Goal: Task Accomplishment & Management: Manage account settings

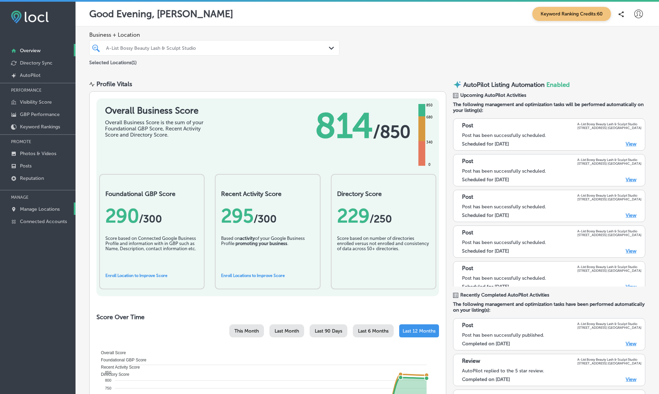
click at [28, 213] on link "Manage Locations" at bounding box center [37, 208] width 75 height 12
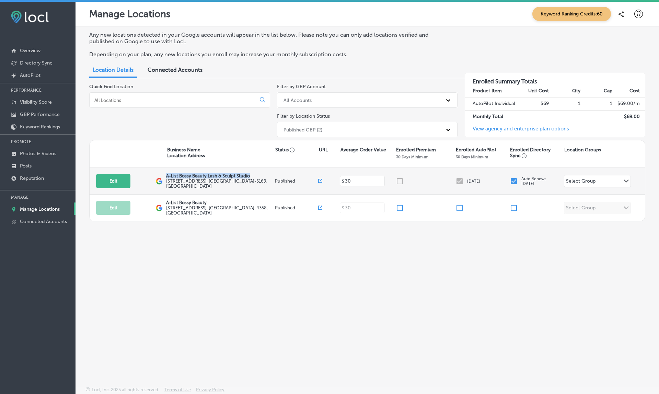
drag, startPoint x: 166, startPoint y: 173, endPoint x: 268, endPoint y: 175, distance: 102.2
click at [268, 175] on p "A-List Bossy Beauty Lash & Sculpt Studio" at bounding box center [219, 175] width 107 height 5
click at [400, 177] on div at bounding box center [426, 181] width 60 height 8
drag, startPoint x: 467, startPoint y: 179, endPoint x: 496, endPoint y: 179, distance: 29.2
click at [496, 179] on div "Sep 16, 2025" at bounding box center [482, 181] width 54 height 8
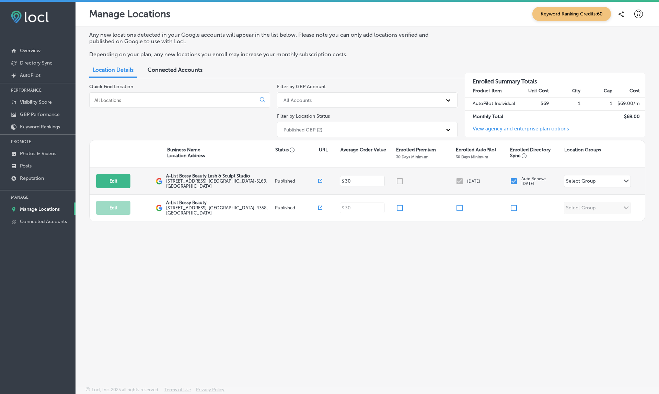
click at [406, 179] on div at bounding box center [426, 181] width 60 height 8
drag, startPoint x: 405, startPoint y: 177, endPoint x: 426, endPoint y: 177, distance: 21.6
click at [426, 177] on div at bounding box center [426, 181] width 60 height 8
click at [31, 179] on p "Reputation" at bounding box center [32, 178] width 24 height 6
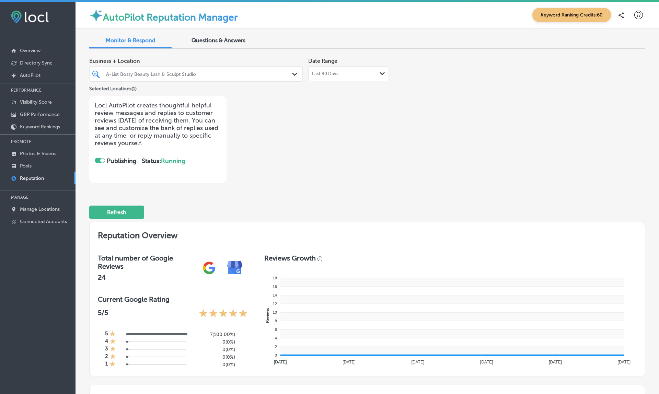
checkbox input "true"
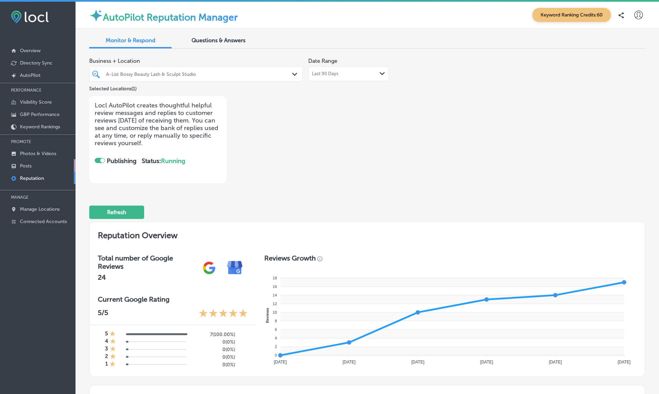
click at [23, 164] on p "Posts" at bounding box center [26, 166] width 12 height 6
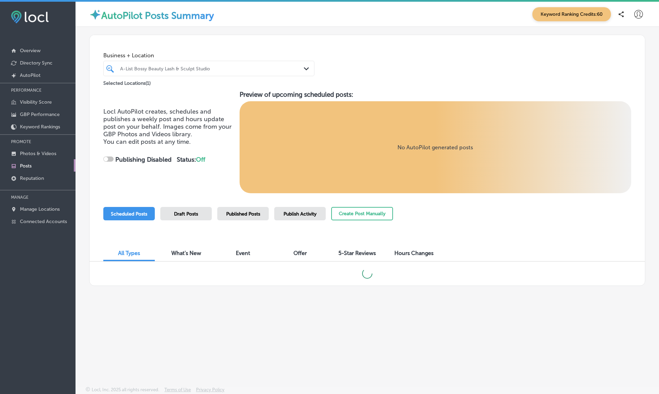
checkbox input "true"
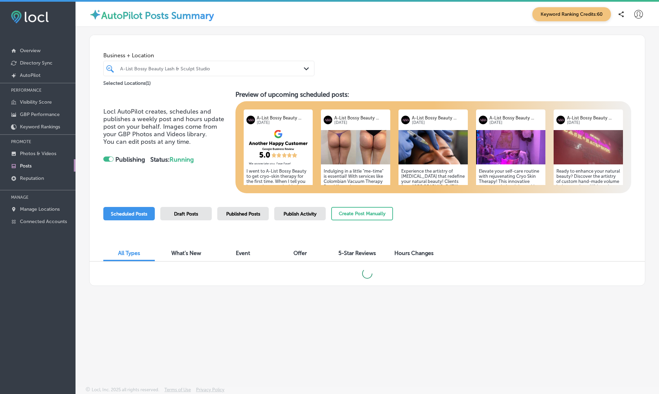
click at [360, 136] on img at bounding box center [355, 147] width 69 height 34
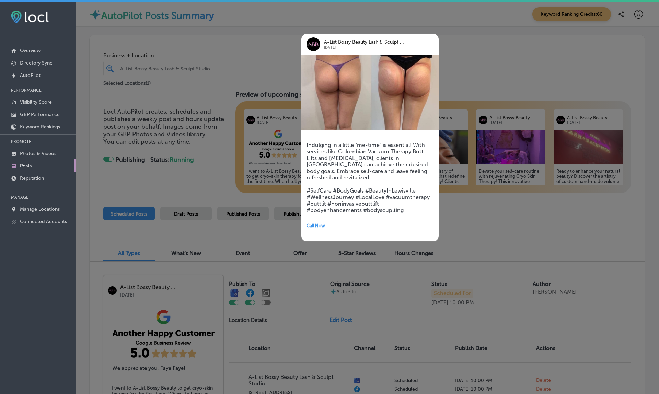
click at [493, 216] on div at bounding box center [329, 197] width 659 height 394
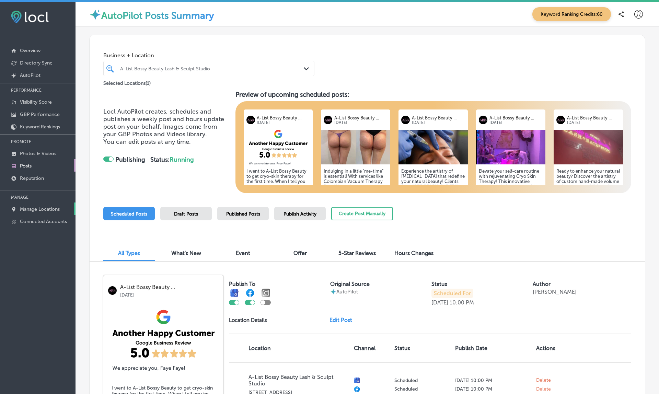
click at [44, 212] on p "Manage Locations" at bounding box center [40, 209] width 40 height 6
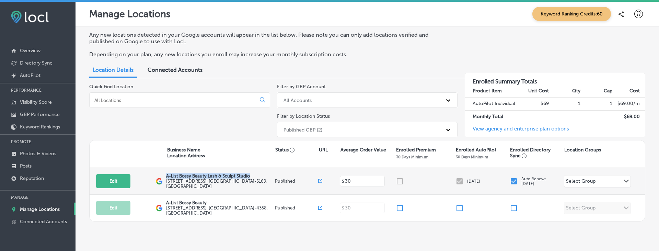
drag, startPoint x: 166, startPoint y: 173, endPoint x: 257, endPoint y: 176, distance: 90.9
click at [257, 176] on p "A-List Bossy Beauty Lash & Sculpt Studio" at bounding box center [219, 175] width 107 height 5
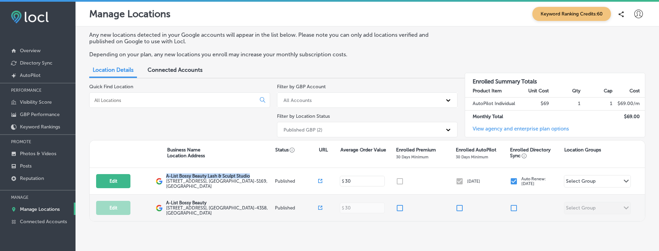
copy p "A-List Bossy Beauty Lash & Sculpt Studio"
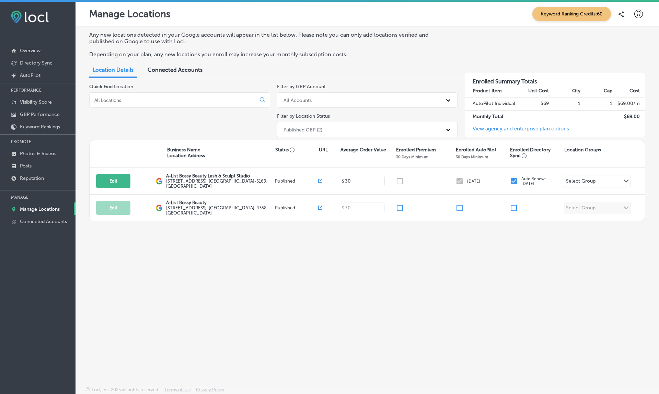
click at [322, 238] on div "Any new locations detected in your Google accounts will appear in the list belo…" at bounding box center [366, 190] width 583 height 328
click at [342, 278] on div "Any new locations detected in your Google accounts will appear in the list belo…" at bounding box center [366, 190] width 583 height 328
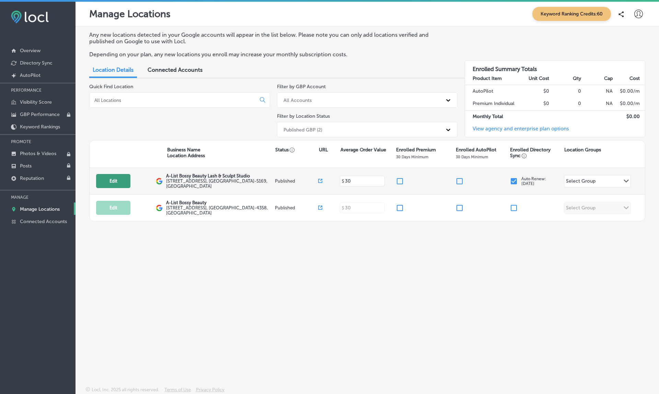
click at [106, 180] on button "Edit" at bounding box center [113, 181] width 34 height 14
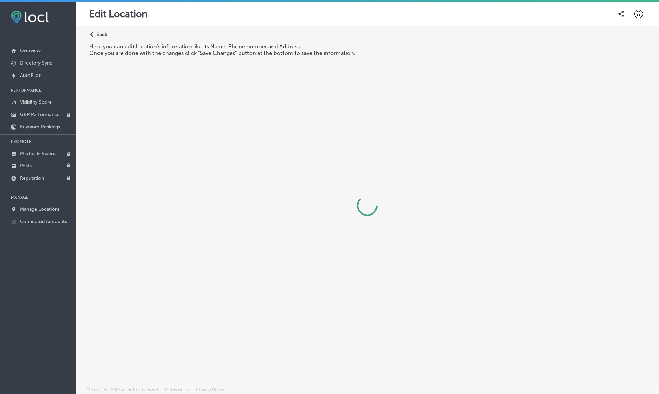
select select "US"
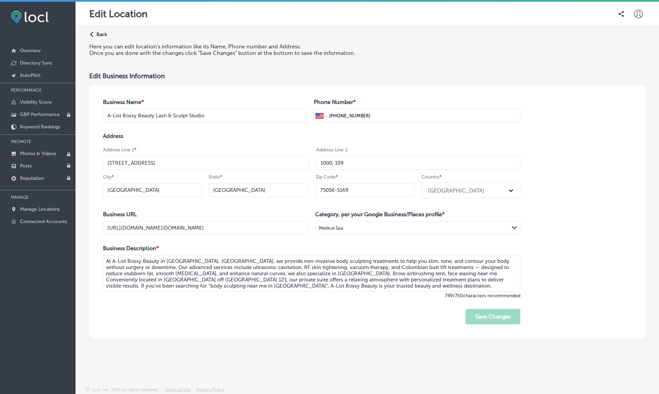
click at [100, 33] on p "Back" at bounding box center [101, 35] width 11 height 6
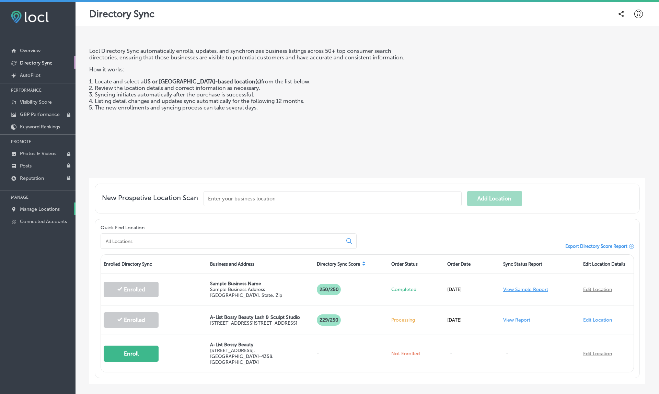
click at [51, 210] on p "Manage Locations" at bounding box center [40, 209] width 40 height 6
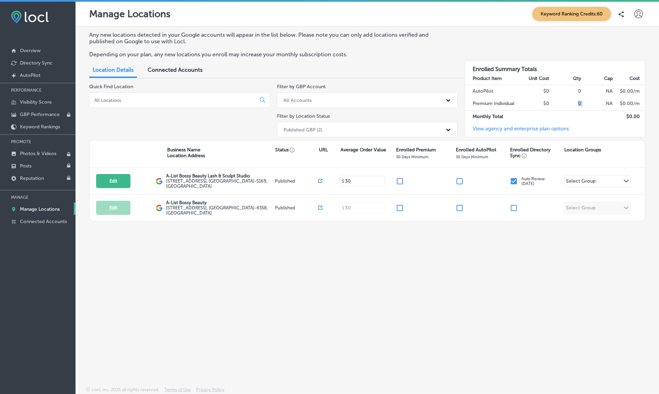
drag, startPoint x: 575, startPoint y: 100, endPoint x: 592, endPoint y: 103, distance: 17.3
click at [592, 103] on tr "Premium Individual $0 0 NA $ 0.00 /m" at bounding box center [555, 103] width 180 height 13
click at [642, 17] on icon at bounding box center [638, 14] width 9 height 9
click at [632, 35] on p "My Account" at bounding box center [628, 39] width 31 height 8
select select "US"
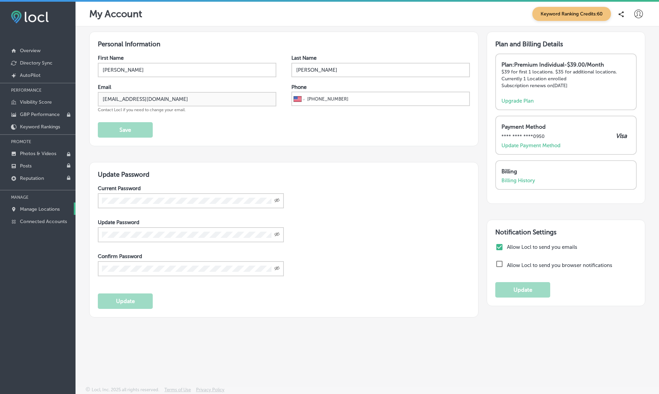
click at [36, 211] on p "Manage Locations" at bounding box center [40, 209] width 40 height 6
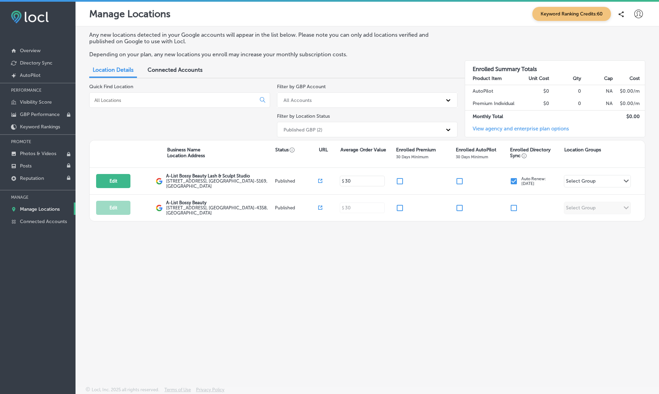
click at [509, 123] on div "Enrolled Summary Totals Product Item Unit Cost Qty Cap Cost AutoPilot $0 0 NA $…" at bounding box center [554, 98] width 181 height 77
click at [458, 180] on input "checkbox" at bounding box center [459, 181] width 8 height 8
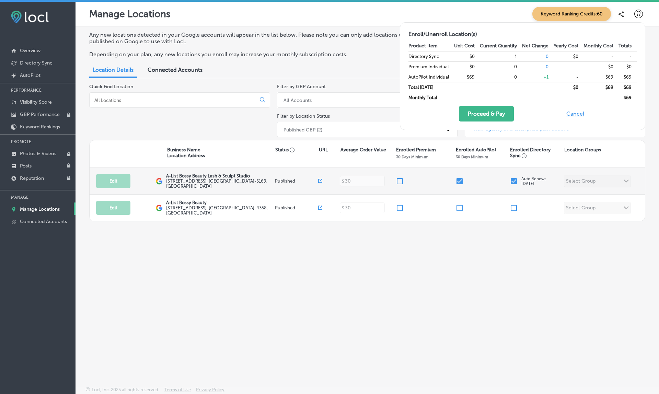
click at [458, 179] on input "checkbox" at bounding box center [459, 181] width 8 height 8
checkbox input "true"
click at [399, 179] on input "checkbox" at bounding box center [400, 181] width 8 height 8
checkbox input "true"
checkbox input "false"
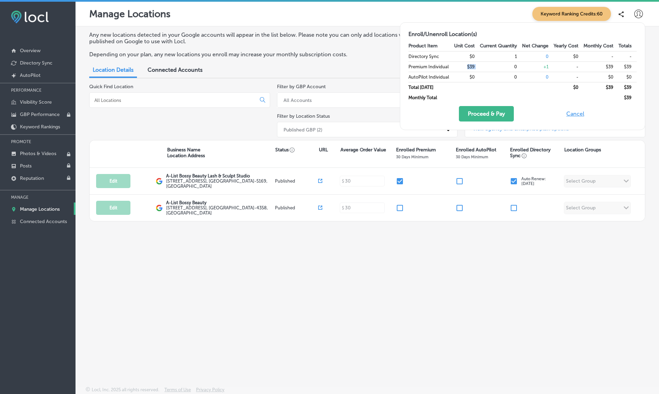
drag, startPoint x: 456, startPoint y: 66, endPoint x: 485, endPoint y: 66, distance: 29.5
click at [485, 66] on tr "Premium Individual $39 0 + 1 - $39 $39" at bounding box center [522, 66] width 228 height 10
click at [578, 111] on button "Cancel" at bounding box center [575, 113] width 22 height 15
checkbox input "false"
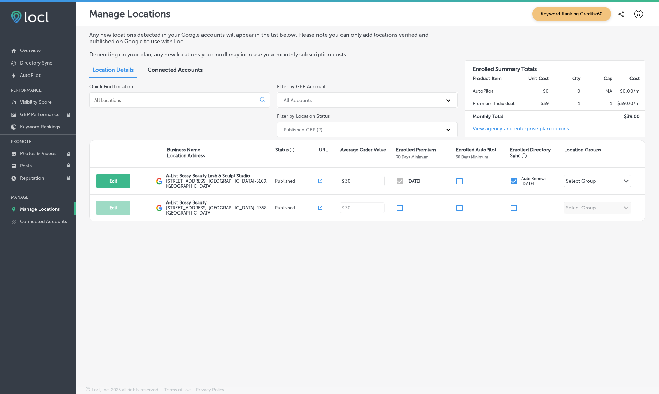
click at [639, 20] on div at bounding box center [638, 14] width 14 height 14
click at [617, 50] on li "My Teams" at bounding box center [625, 56] width 47 height 16
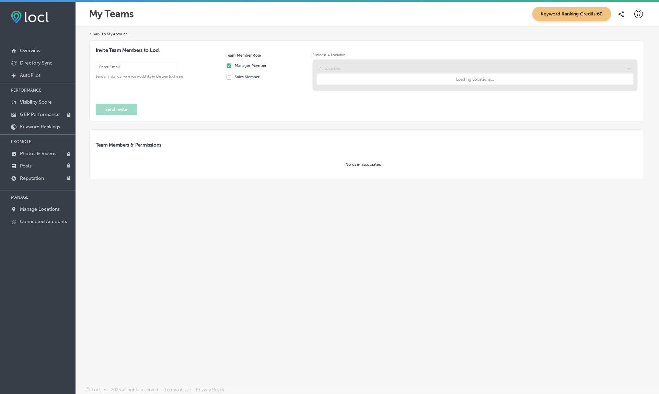
click at [637, 14] on icon at bounding box center [638, 14] width 9 height 9
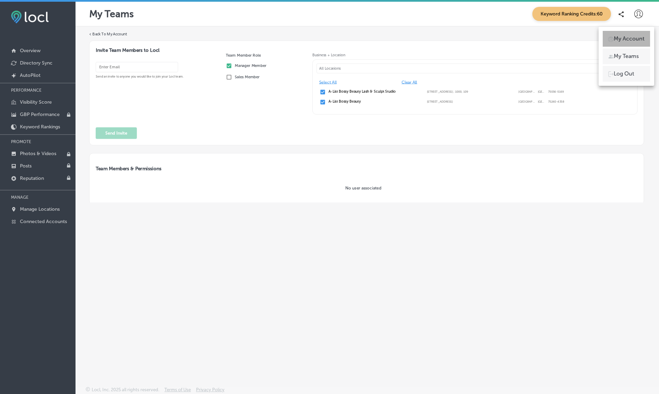
click at [632, 35] on p "My Account" at bounding box center [628, 39] width 31 height 8
select select "US"
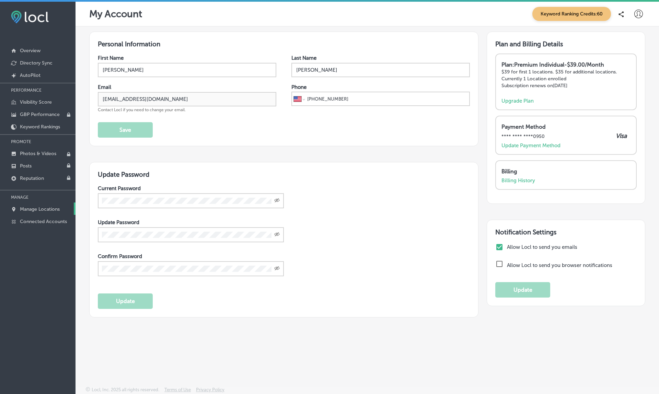
click at [35, 210] on p "Manage Locations" at bounding box center [40, 209] width 40 height 6
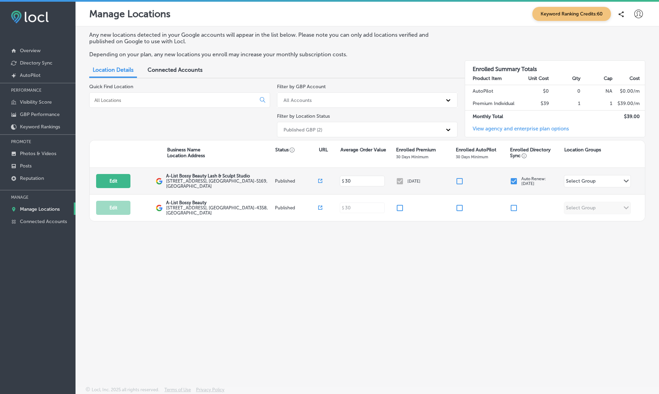
drag, startPoint x: 407, startPoint y: 179, endPoint x: 427, endPoint y: 179, distance: 19.9
click at [420, 179] on p "[DATE]" at bounding box center [413, 181] width 13 height 5
click at [39, 102] on p "Visibility Score" at bounding box center [36, 102] width 32 height 6
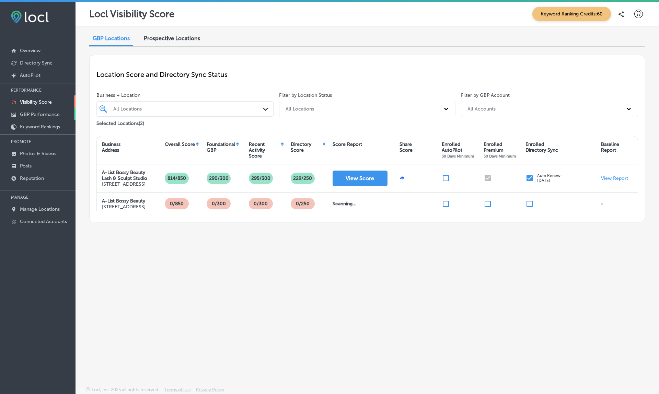
click at [38, 116] on p "GBP Performance" at bounding box center [40, 114] width 40 height 6
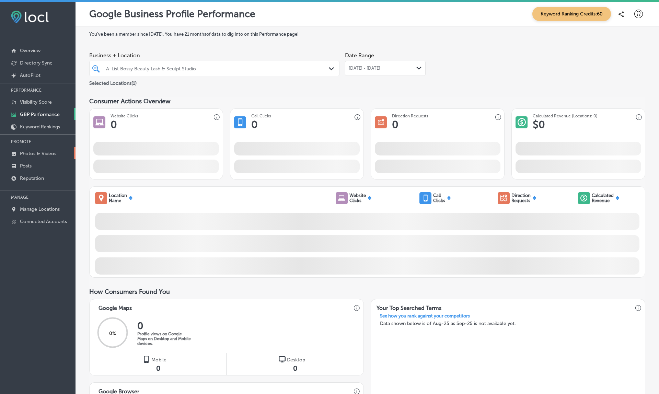
click at [37, 152] on p "Photos & Videos" at bounding box center [38, 154] width 36 height 6
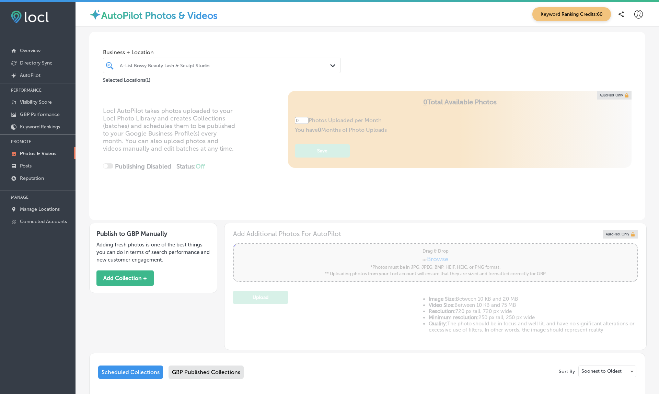
type input "5"
click at [34, 164] on link "Posts" at bounding box center [37, 165] width 75 height 12
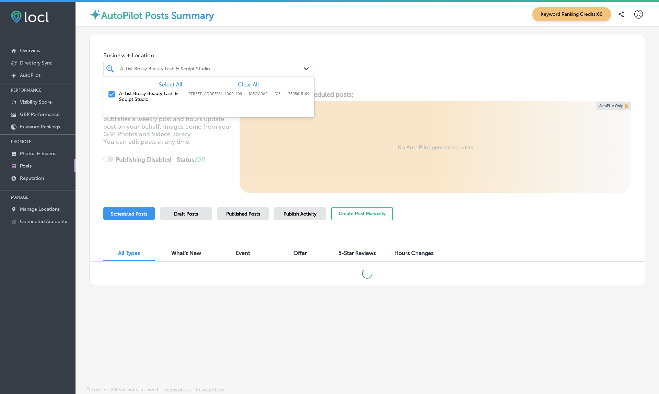
click at [168, 61] on div "A-List Bossy Beauty Lash & Sculpt Studio Path Created with Sketch." at bounding box center [208, 68] width 211 height 15
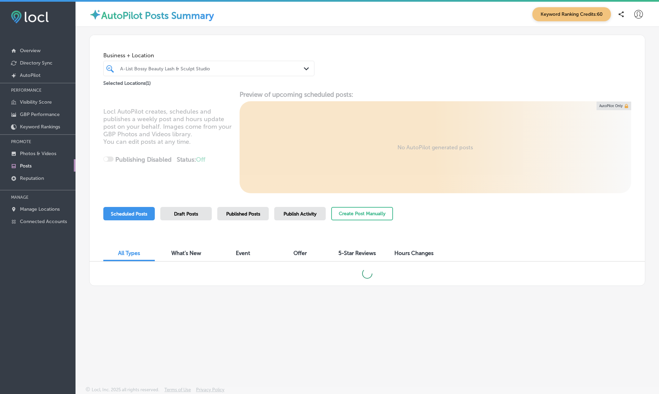
click at [165, 64] on div at bounding box center [199, 68] width 161 height 9
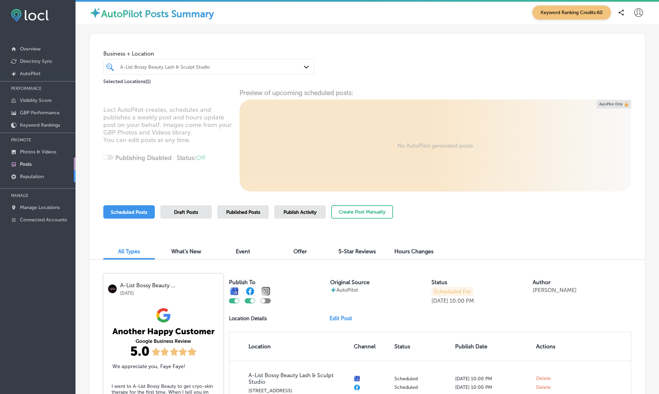
click at [31, 178] on p "Reputation" at bounding box center [32, 177] width 24 height 6
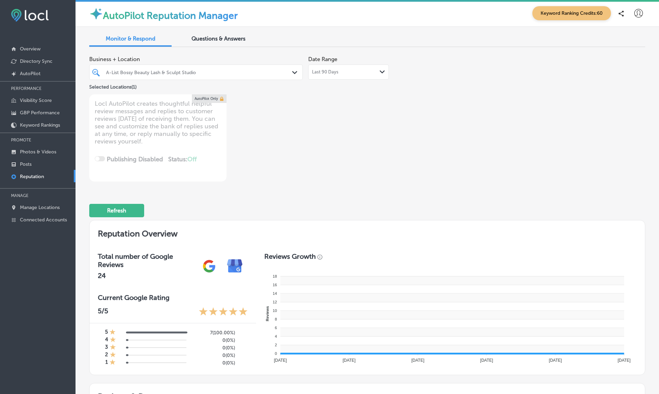
type textarea "x"
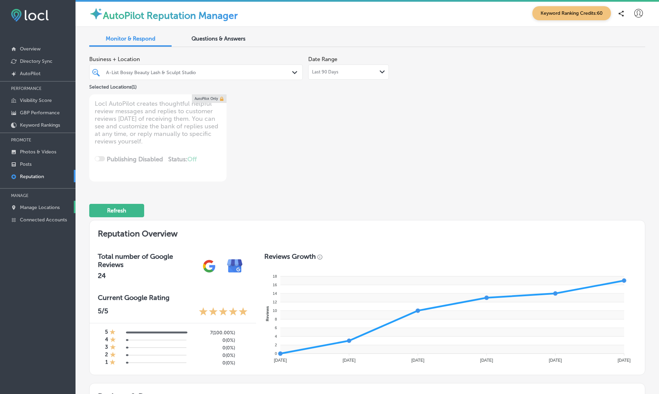
click at [37, 212] on link "Manage Locations" at bounding box center [37, 207] width 75 height 12
